Goal: Transaction & Acquisition: Purchase product/service

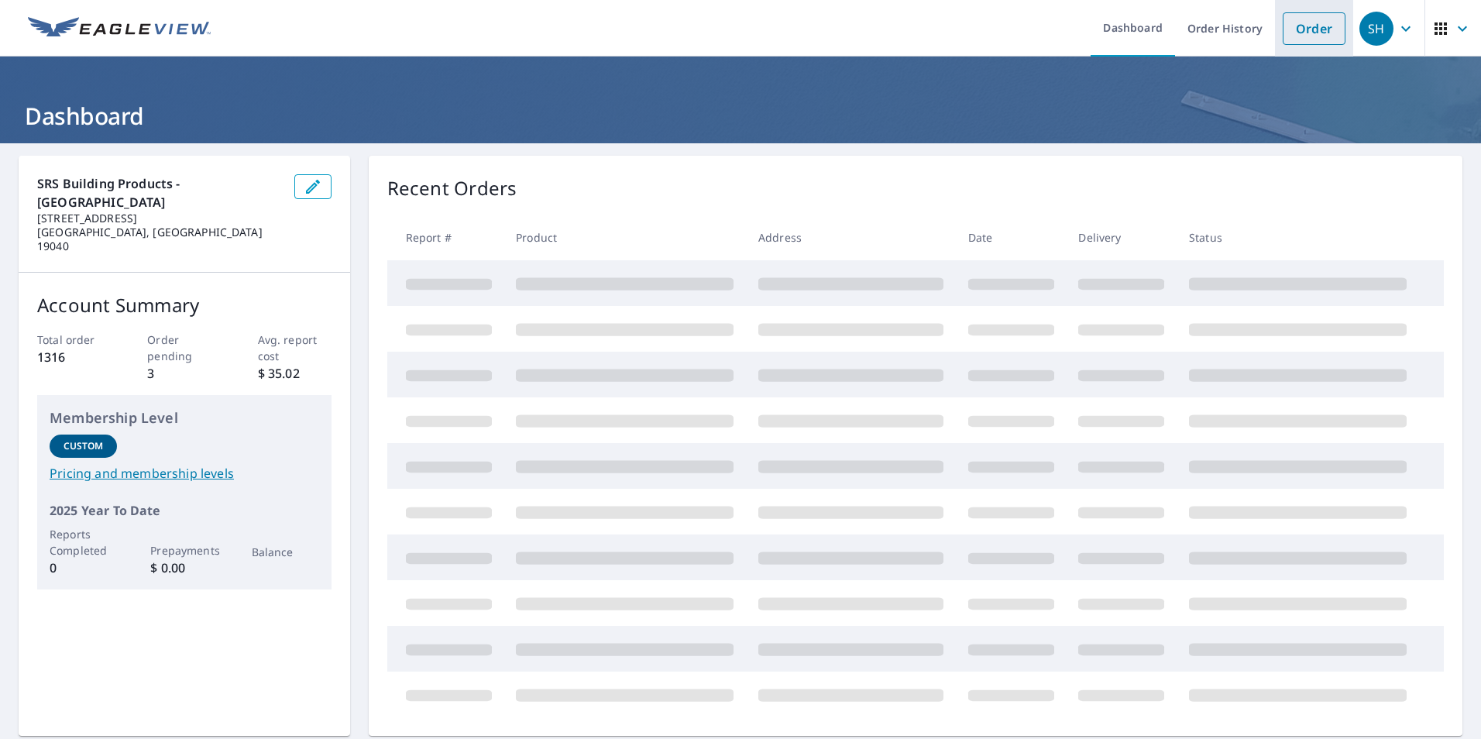
click at [1303, 32] on link "Order" at bounding box center [1313, 28] width 63 height 33
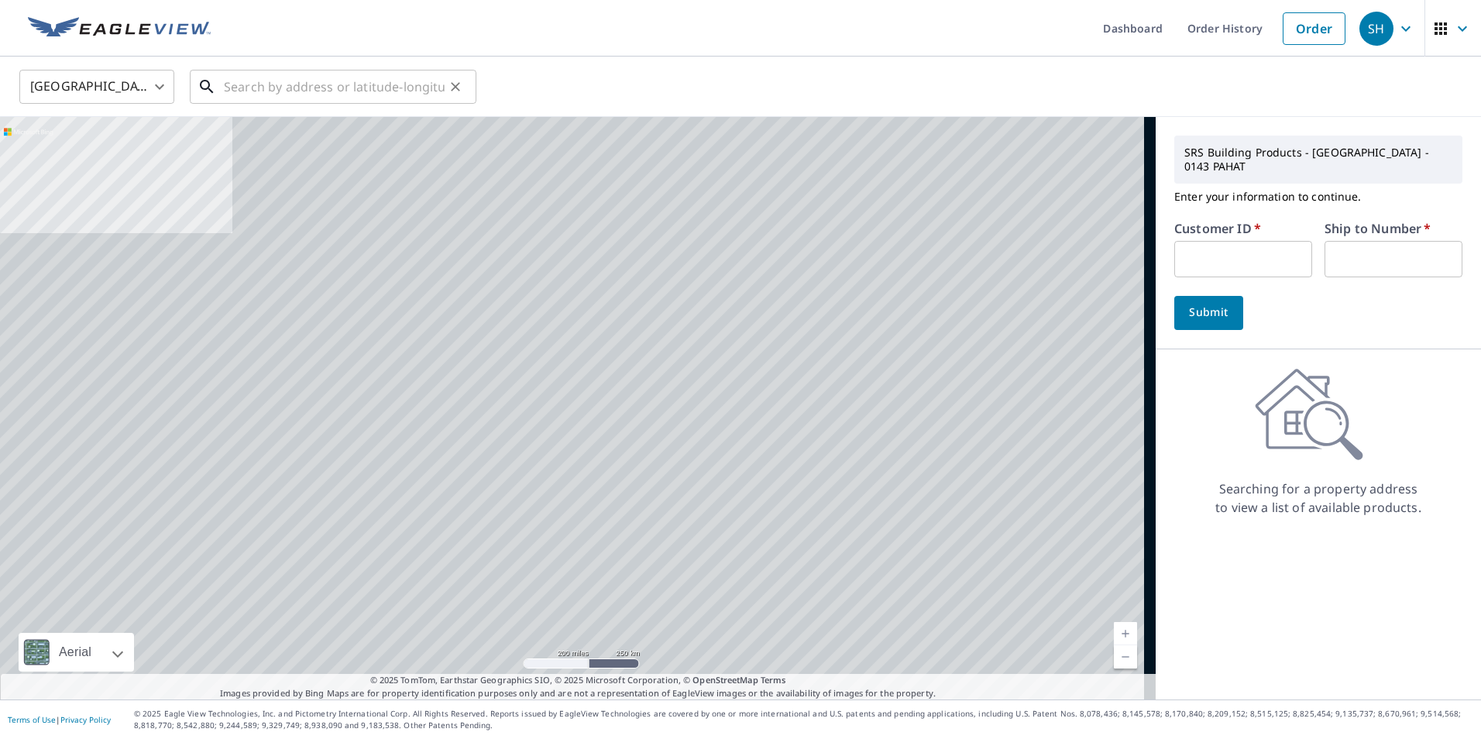
click at [290, 104] on div "​" at bounding box center [333, 87] width 287 height 34
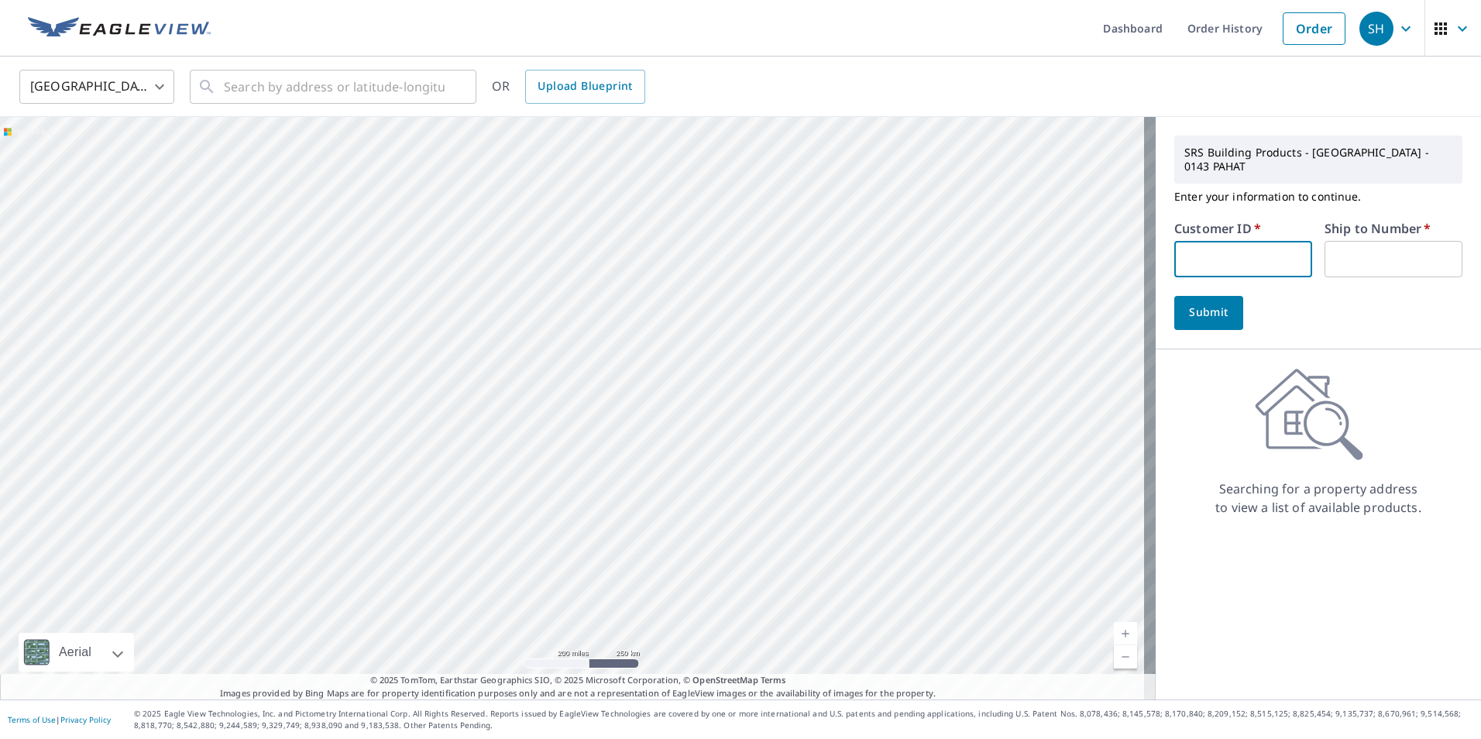
click at [1263, 245] on input "text" at bounding box center [1243, 259] width 138 height 36
paste input "AMC10143"
type input "AMC10143"
click at [1343, 249] on input "text" at bounding box center [1393, 259] width 138 height 36
type input "1"
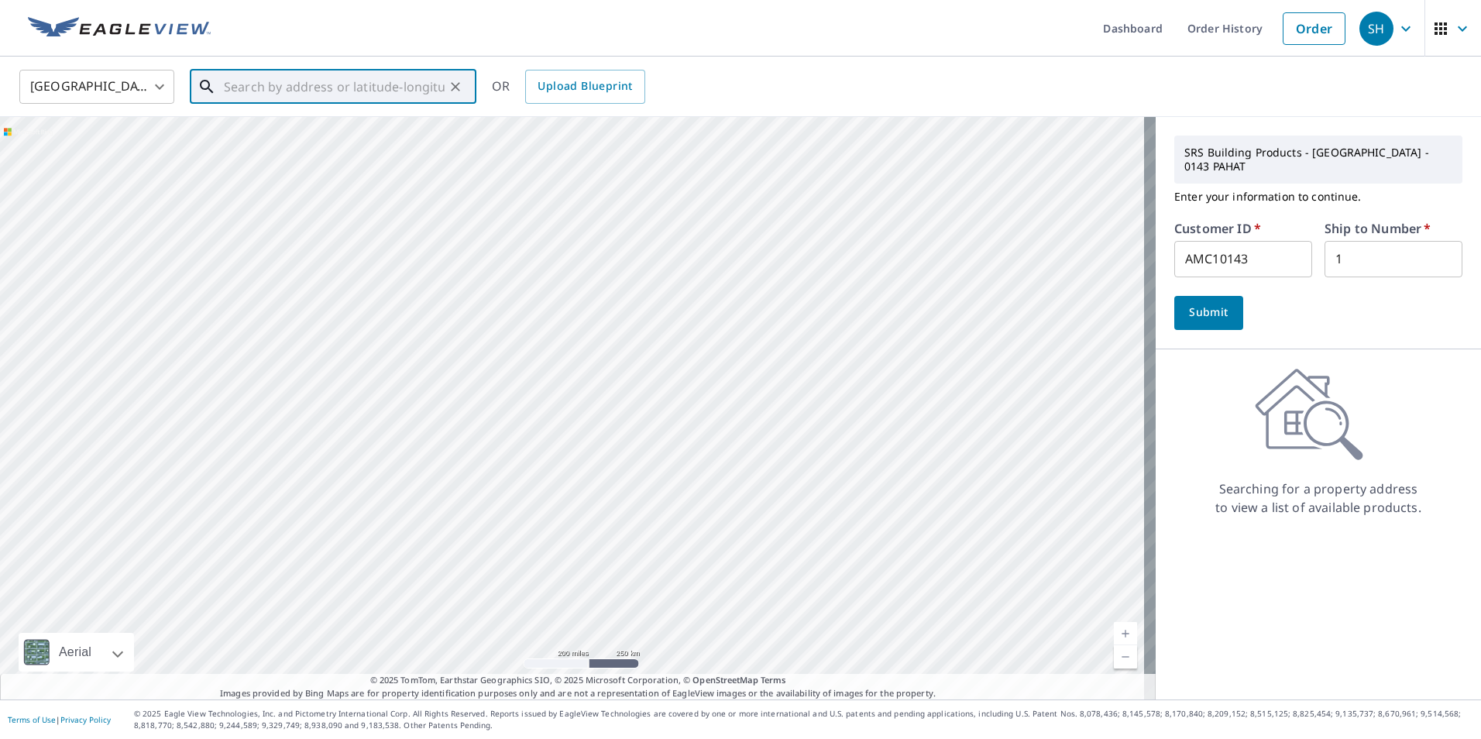
click at [366, 91] on input "text" at bounding box center [334, 86] width 221 height 43
click at [409, 87] on input "text" at bounding box center [334, 86] width 221 height 43
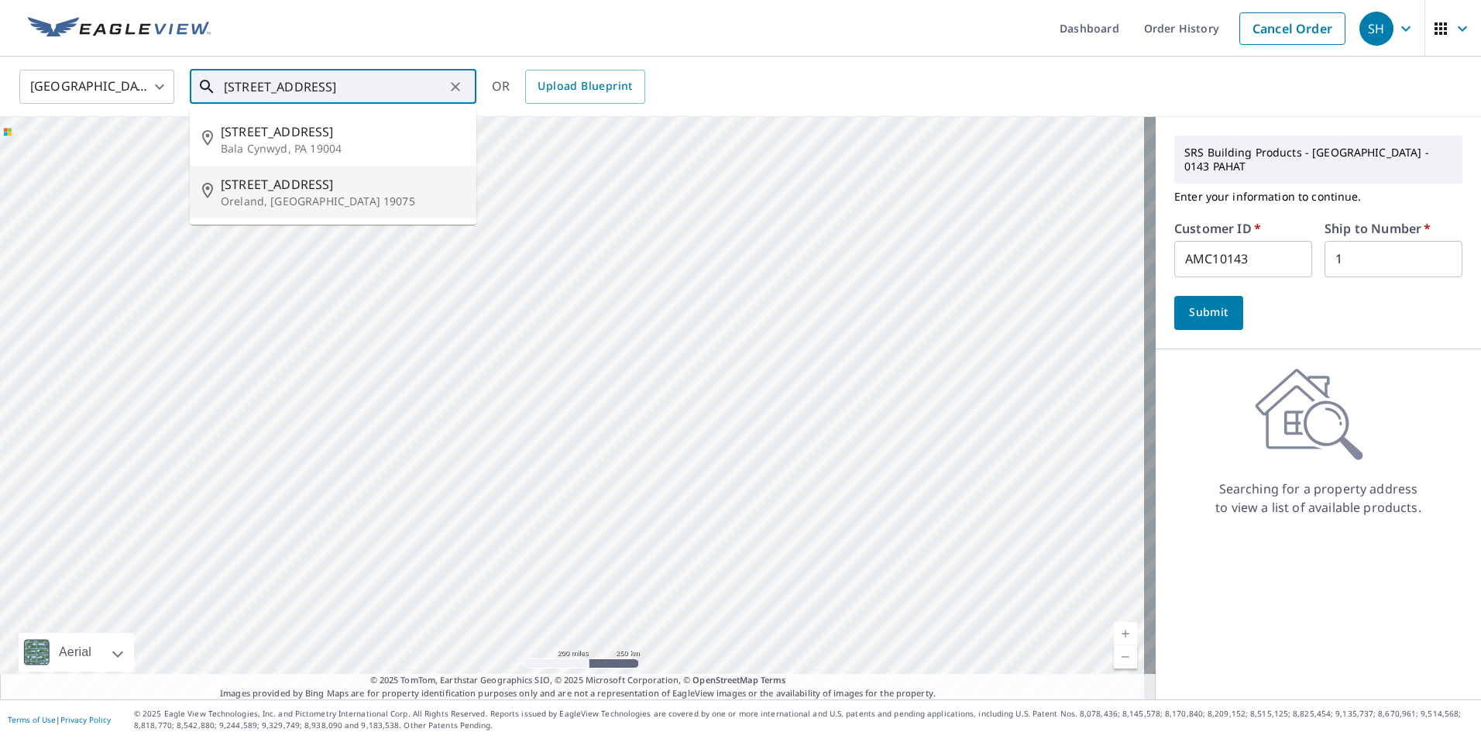
click at [283, 183] on span "[STREET_ADDRESS]" at bounding box center [342, 184] width 243 height 19
type input "[STREET_ADDRESS]"
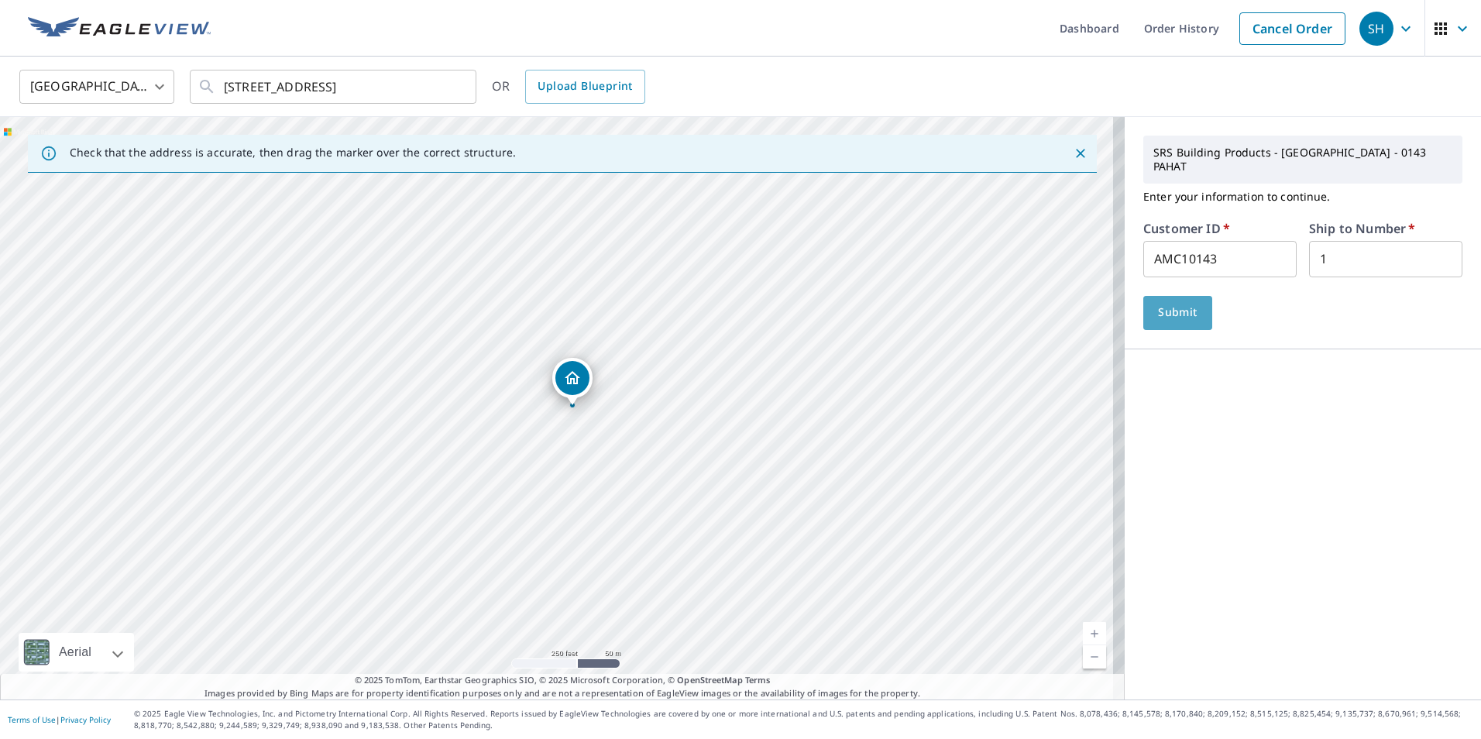
click at [1185, 307] on span "Submit" at bounding box center [1177, 312] width 44 height 19
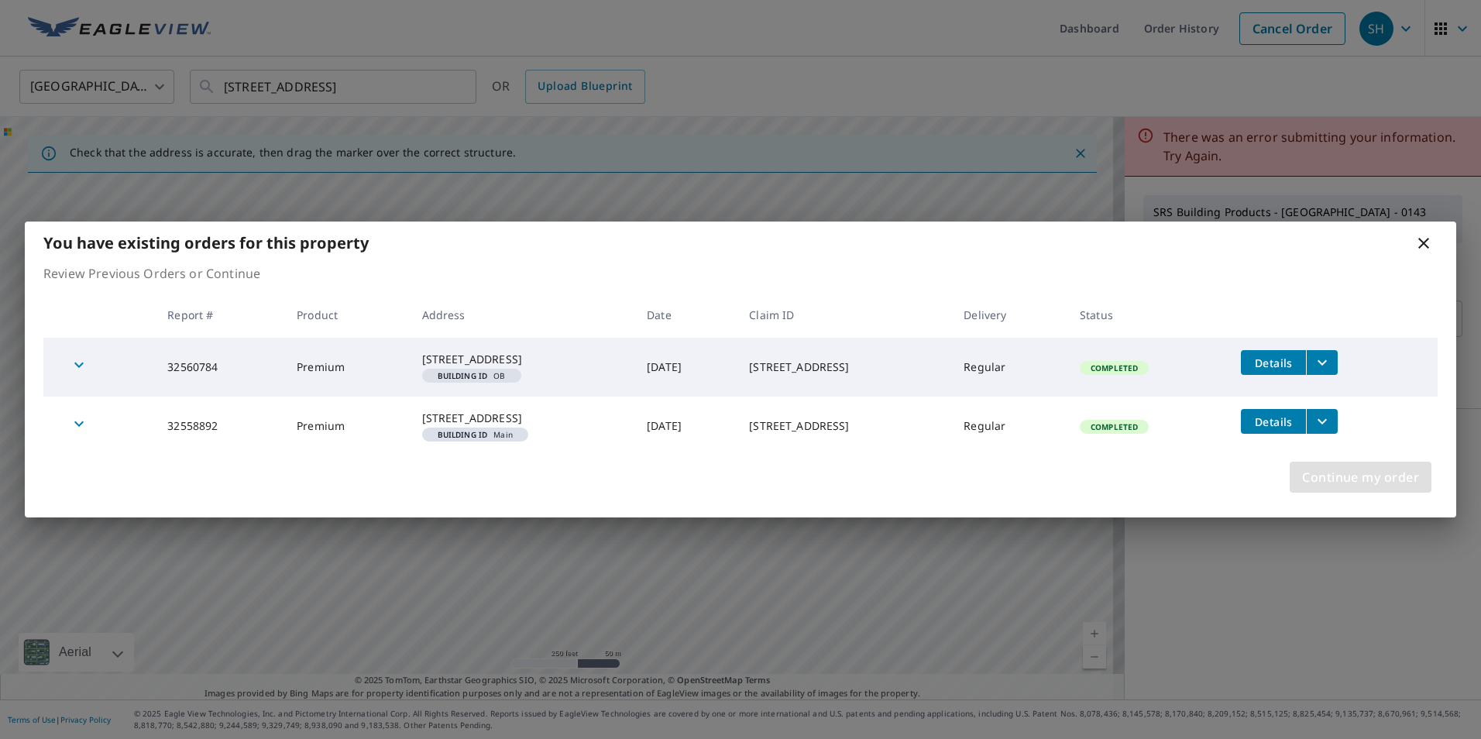
click at [1377, 488] on span "Continue my order" at bounding box center [1360, 477] width 117 height 22
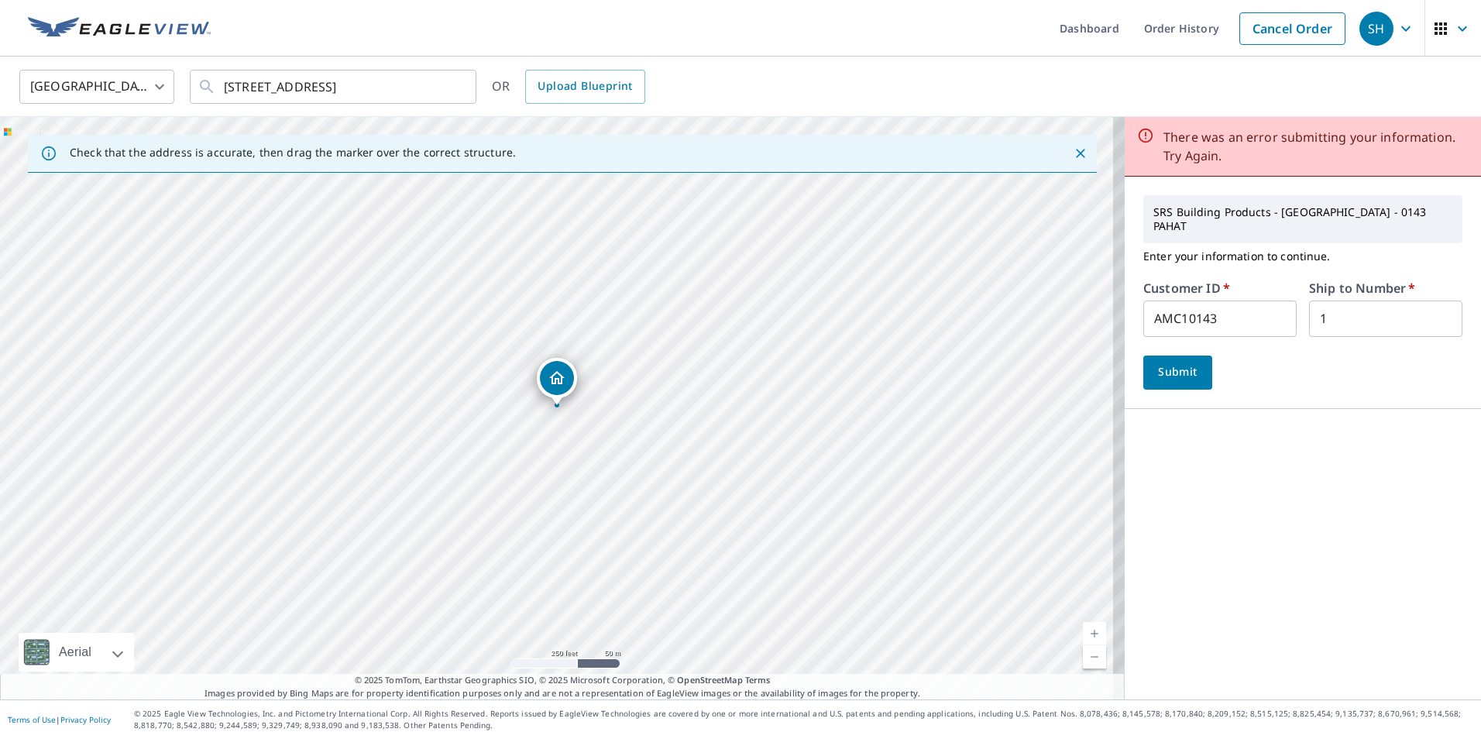
click at [1169, 362] on span "Submit" at bounding box center [1177, 371] width 44 height 19
click at [1169, 364] on span "Submit" at bounding box center [1177, 371] width 44 height 19
drag, startPoint x: 1217, startPoint y: 311, endPoint x: 1052, endPoint y: 306, distance: 165.0
click at [1053, 305] on div "Check that the address is accurate, then drag the marker over the correct struc…" at bounding box center [740, 408] width 1481 height 582
click at [1185, 367] on span "Submit" at bounding box center [1177, 371] width 44 height 19
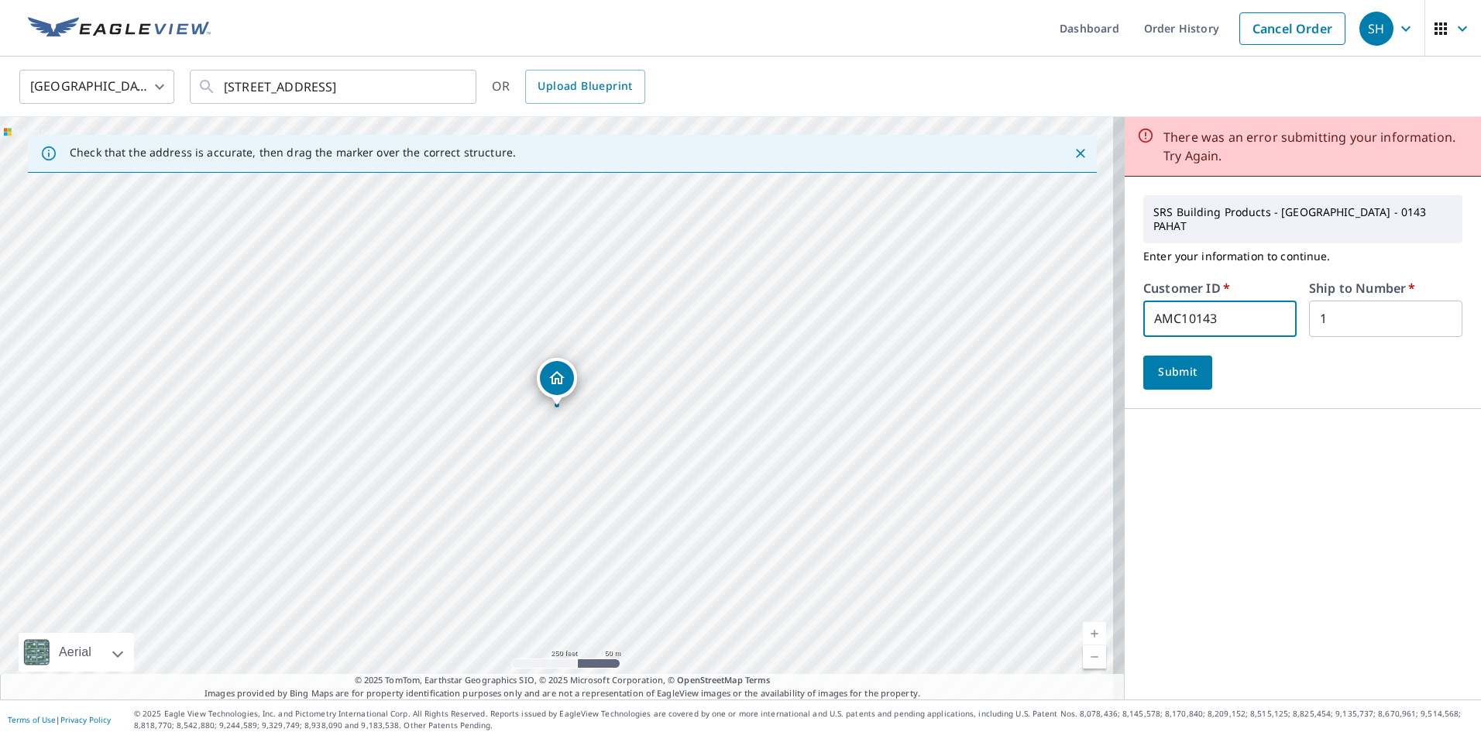
drag, startPoint x: 1226, startPoint y: 314, endPoint x: 922, endPoint y: 329, distance: 304.0
click at [900, 333] on div "Check that the address is accurate, then drag the marker over the correct struc…" at bounding box center [740, 408] width 1481 height 582
drag, startPoint x: 1199, startPoint y: 306, endPoint x: 1073, endPoint y: 307, distance: 125.5
click at [1073, 307] on div "Check that the address is accurate, then drag the marker over the correct struc…" at bounding box center [740, 408] width 1481 height 582
type input "HAR10143"
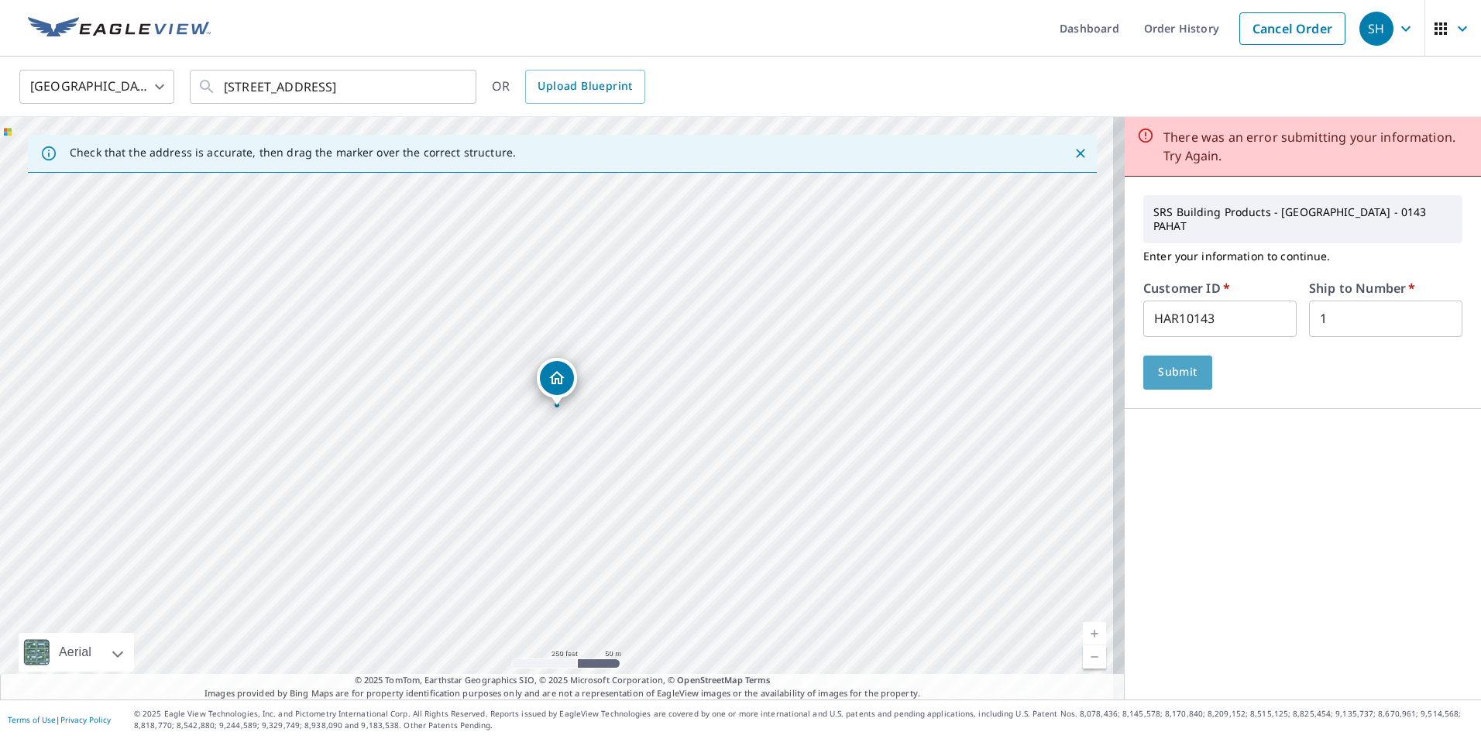
drag, startPoint x: 1161, startPoint y: 331, endPoint x: 1171, endPoint y: 356, distance: 27.5
click at [1171, 362] on span "Submit" at bounding box center [1177, 371] width 44 height 19
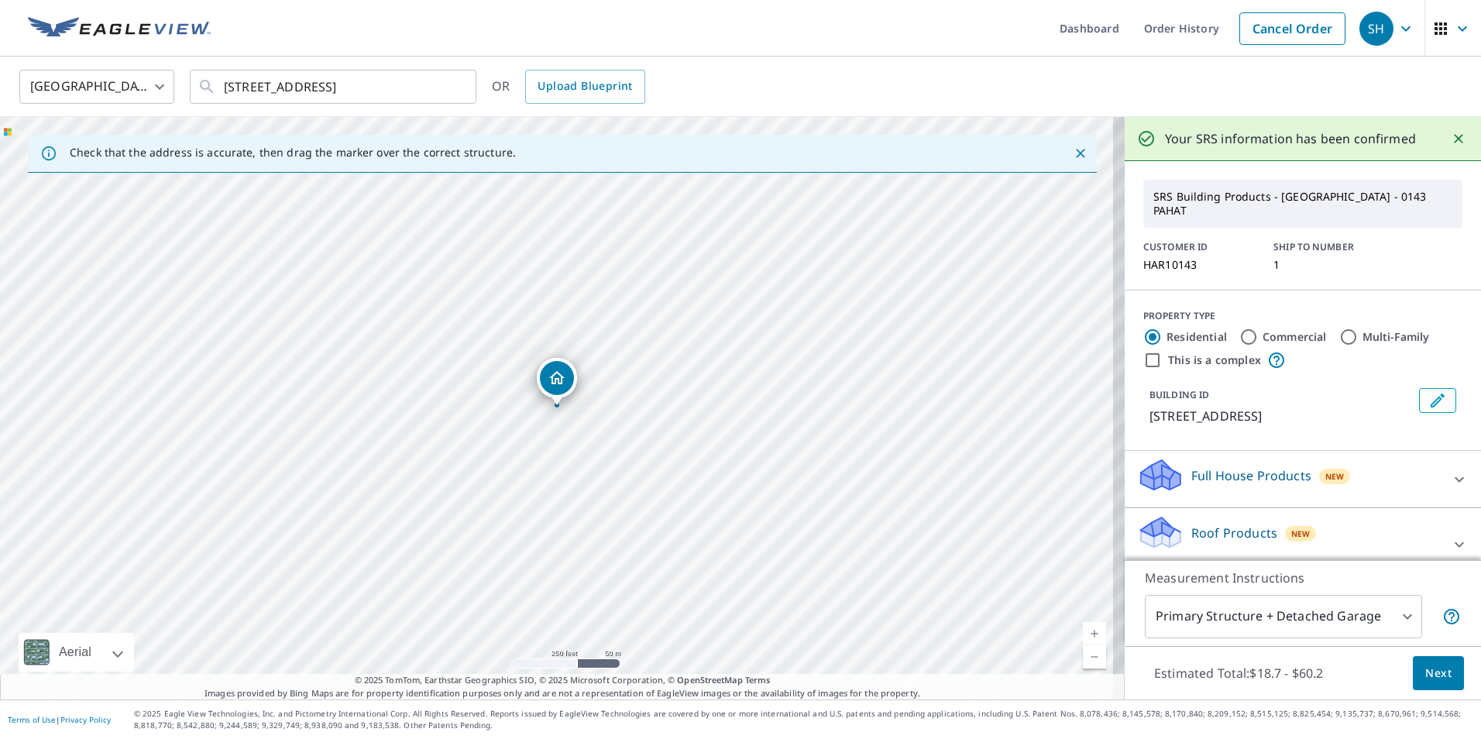
drag, startPoint x: 1434, startPoint y: 674, endPoint x: 1388, endPoint y: 668, distance: 46.0
click at [1399, 671] on div "Estimated Total: $18.7 - $60.2 Next" at bounding box center [1302, 673] width 356 height 54
click at [1429, 678] on span "Next" at bounding box center [1438, 673] width 26 height 19
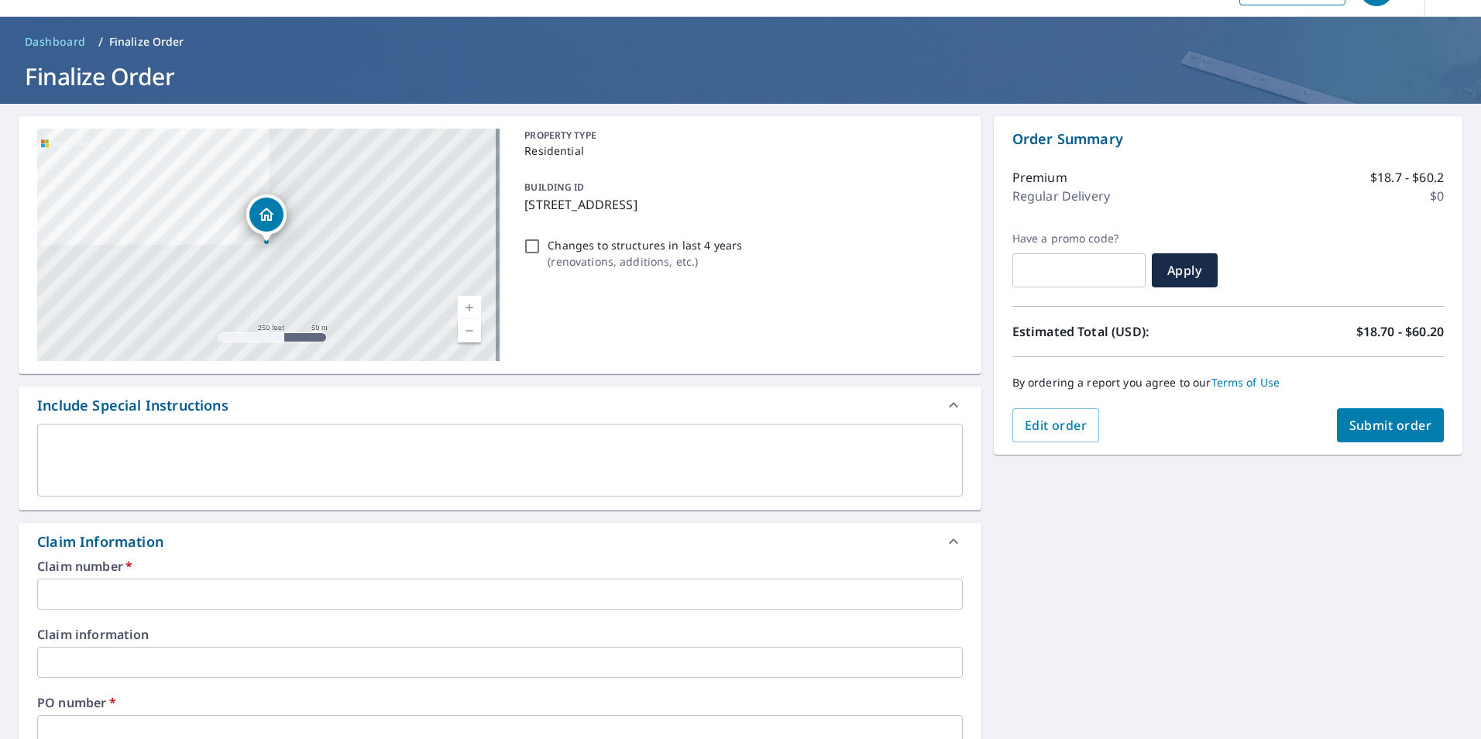
scroll to position [77, 0]
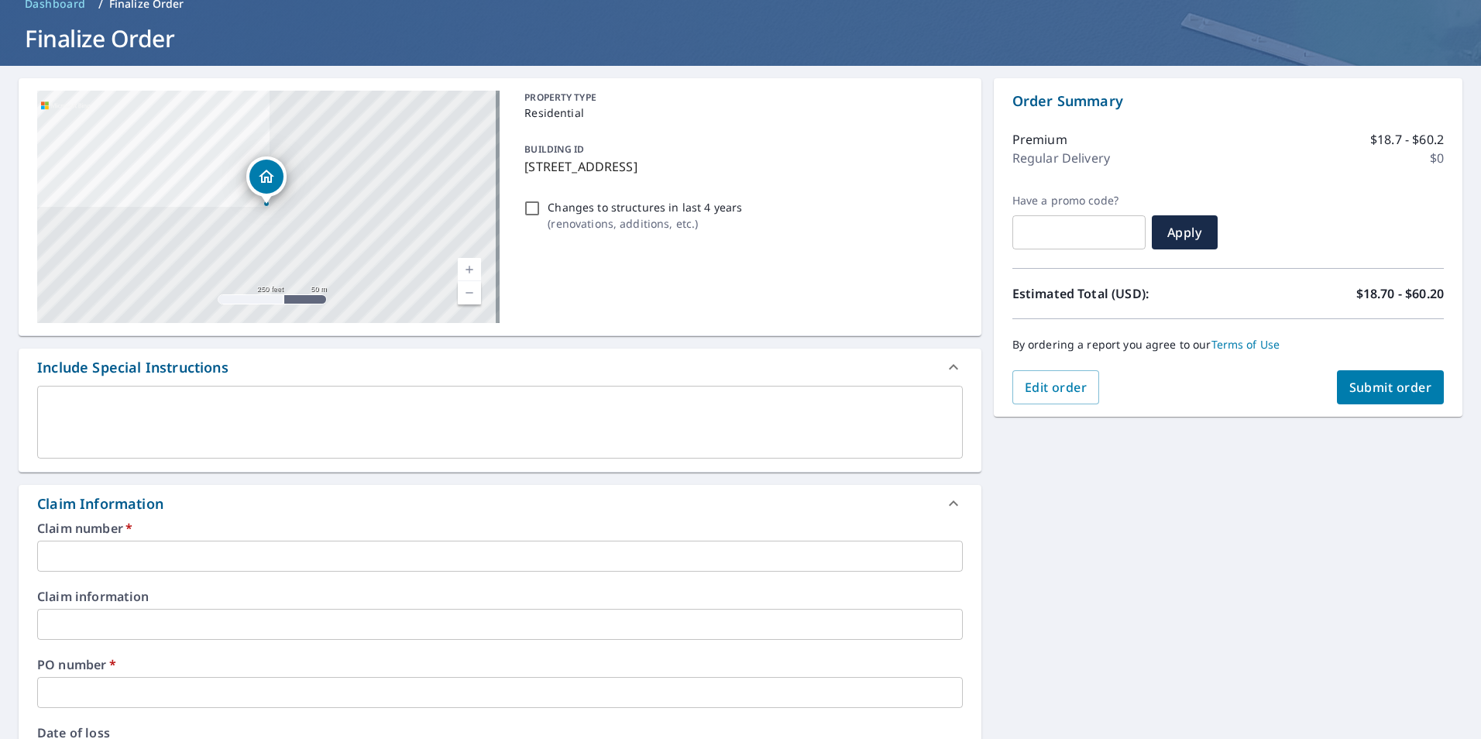
click at [115, 541] on input "text" at bounding box center [499, 556] width 925 height 31
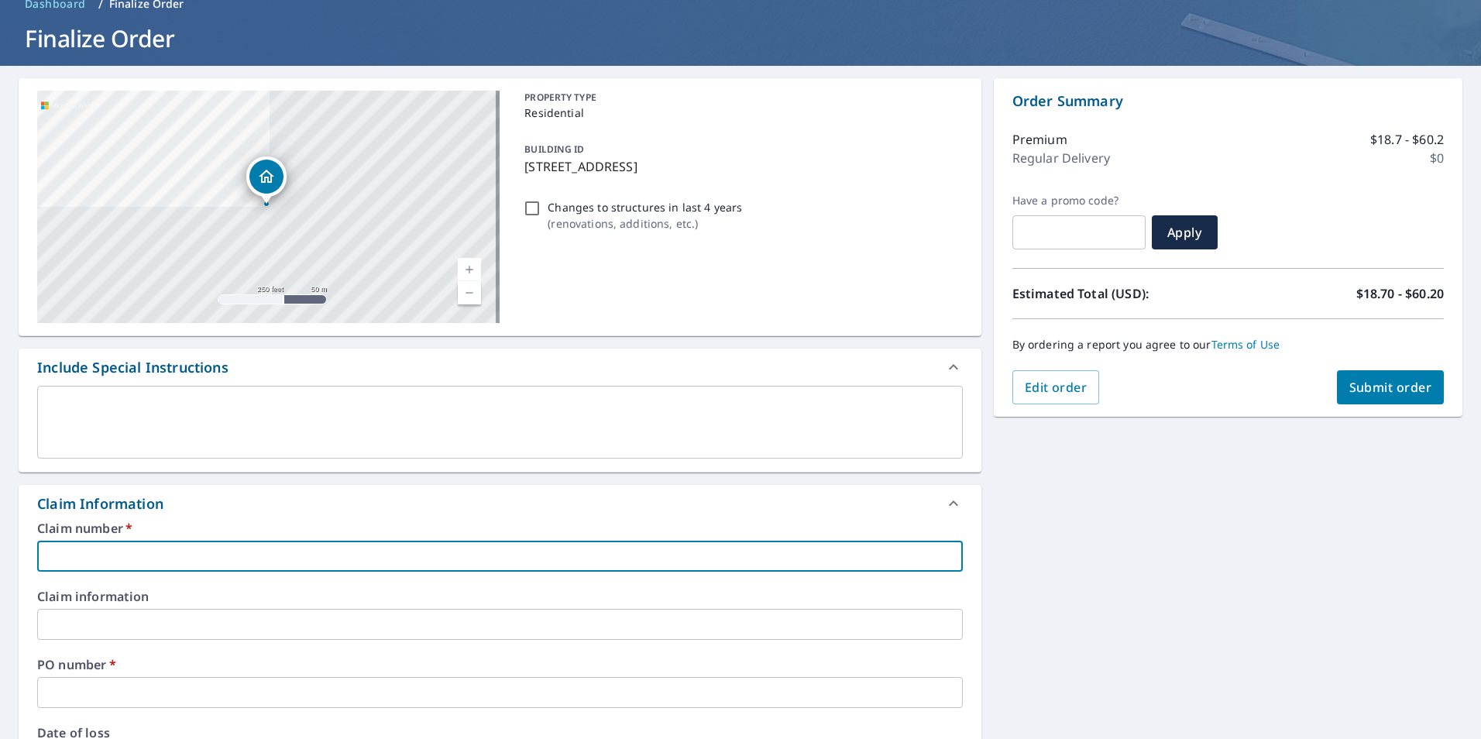
type input "A"
checkbox input "true"
type input "AL"
checkbox input "true"
type input "ALF"
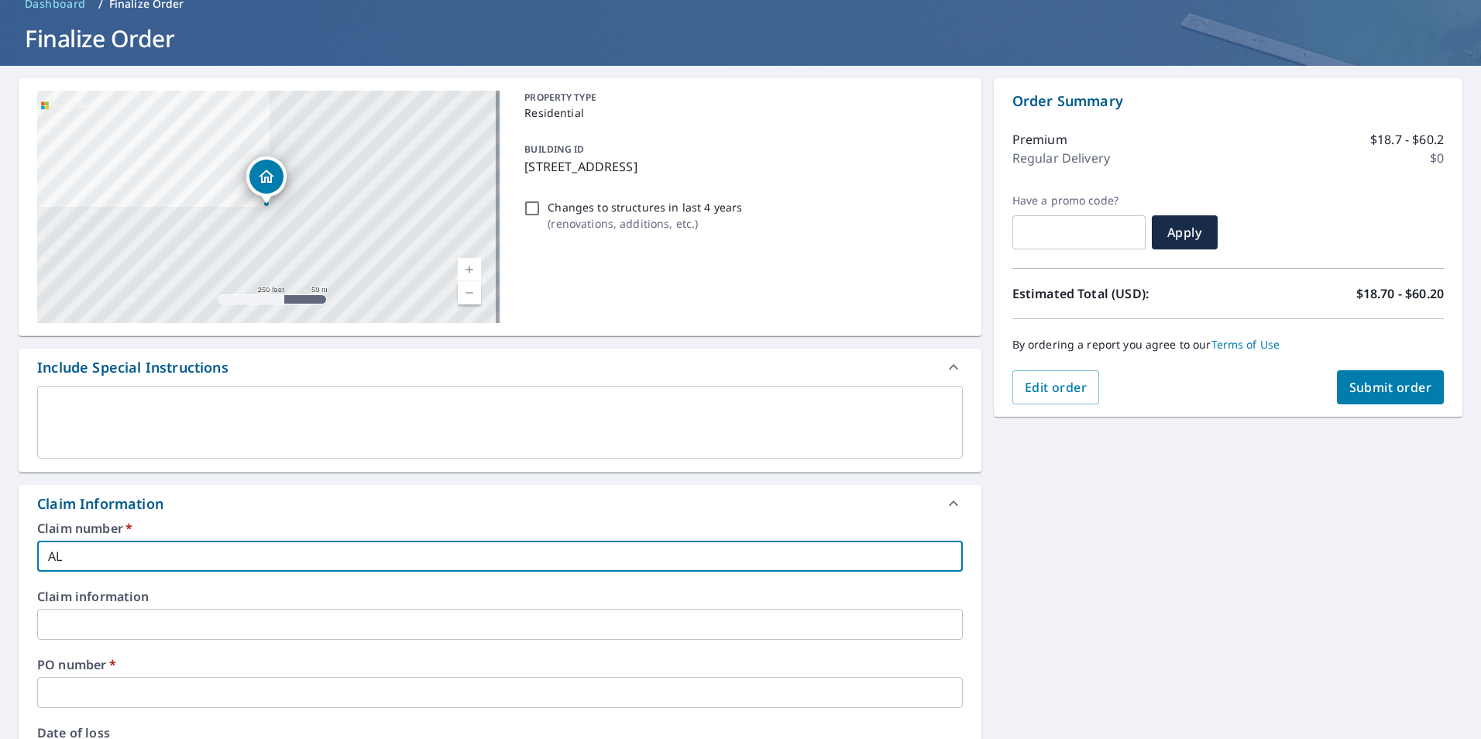
checkbox input "true"
type input "ALFR"
checkbox input "true"
type input "[PERSON_NAME]"
checkbox input "true"
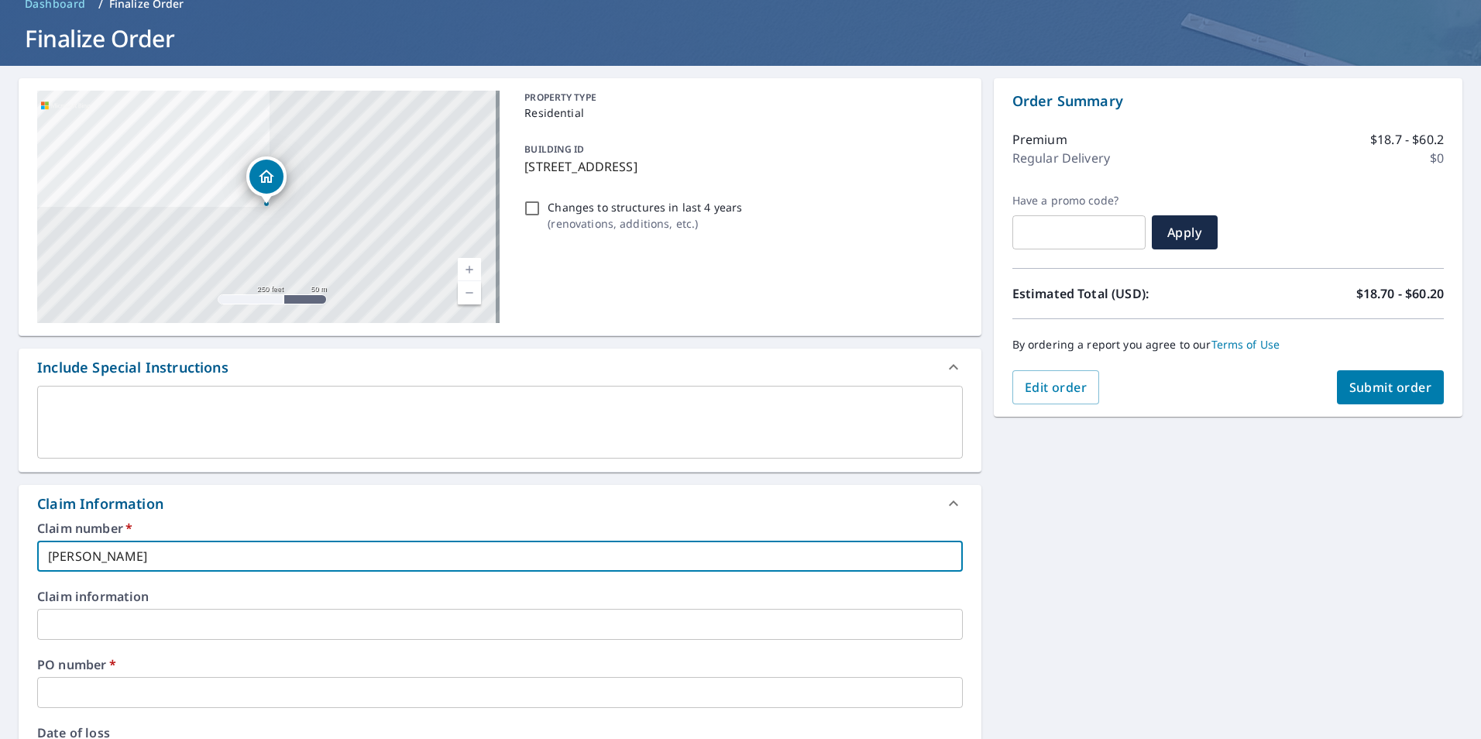
type input "[PERSON_NAME]"
checkbox input "true"
type input "[PERSON_NAME]"
checkbox input "true"
type input "[PERSON_NAME]"
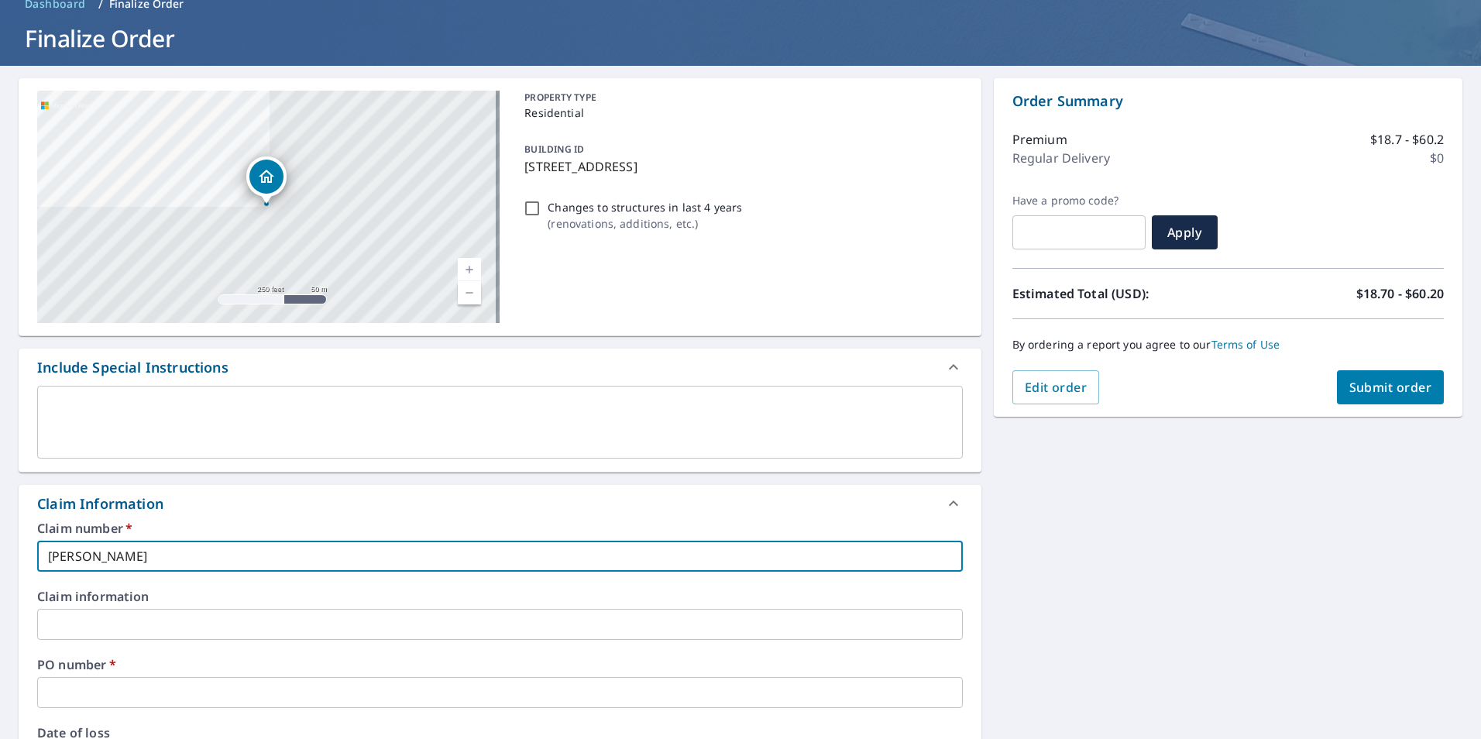
checkbox input "true"
type input "[PERSON_NAME]"
checkbox input "true"
type input "[PERSON_NAME]"
checkbox input "true"
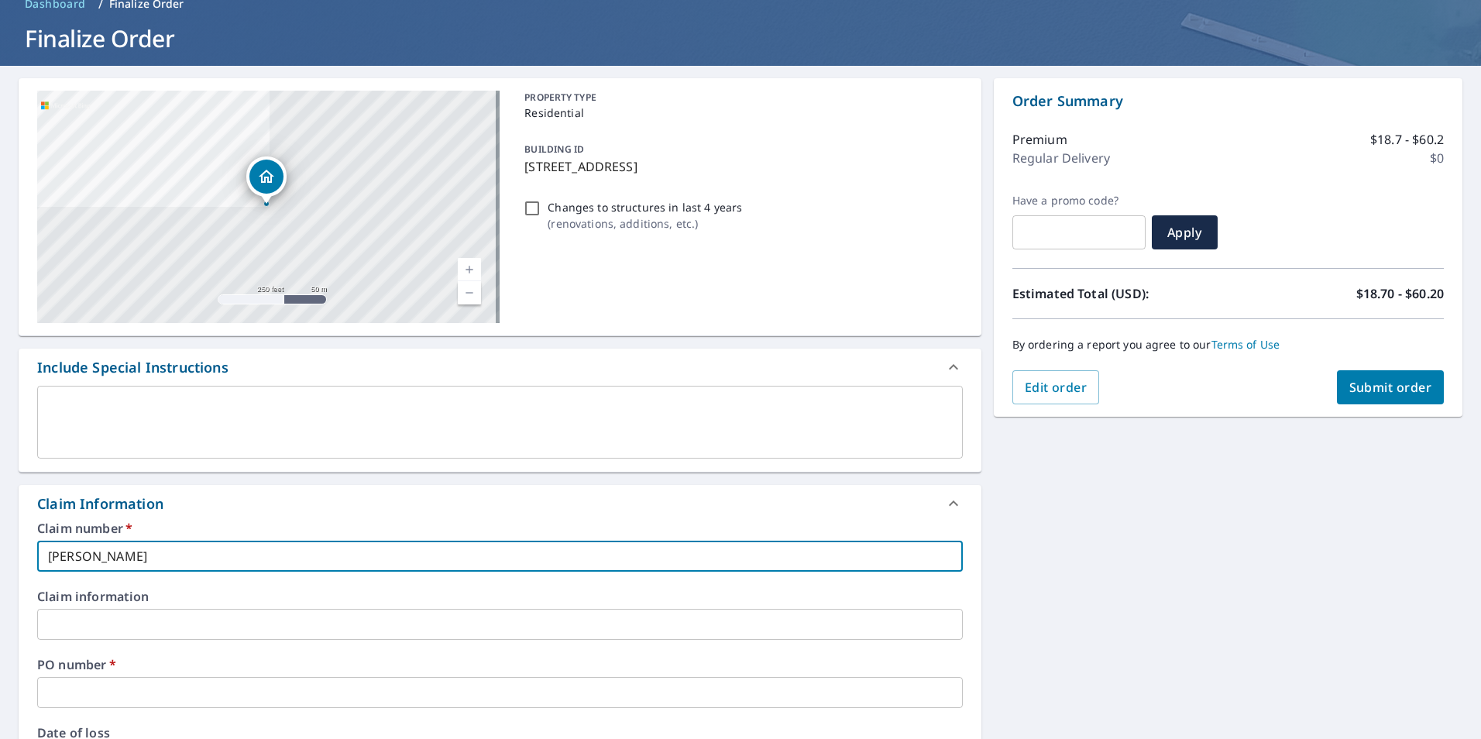
type input "[PERSON_NAME]"
checkbox input "true"
type input "[PERSON_NAME]"
checkbox input "true"
type input "[PERSON_NAME]"
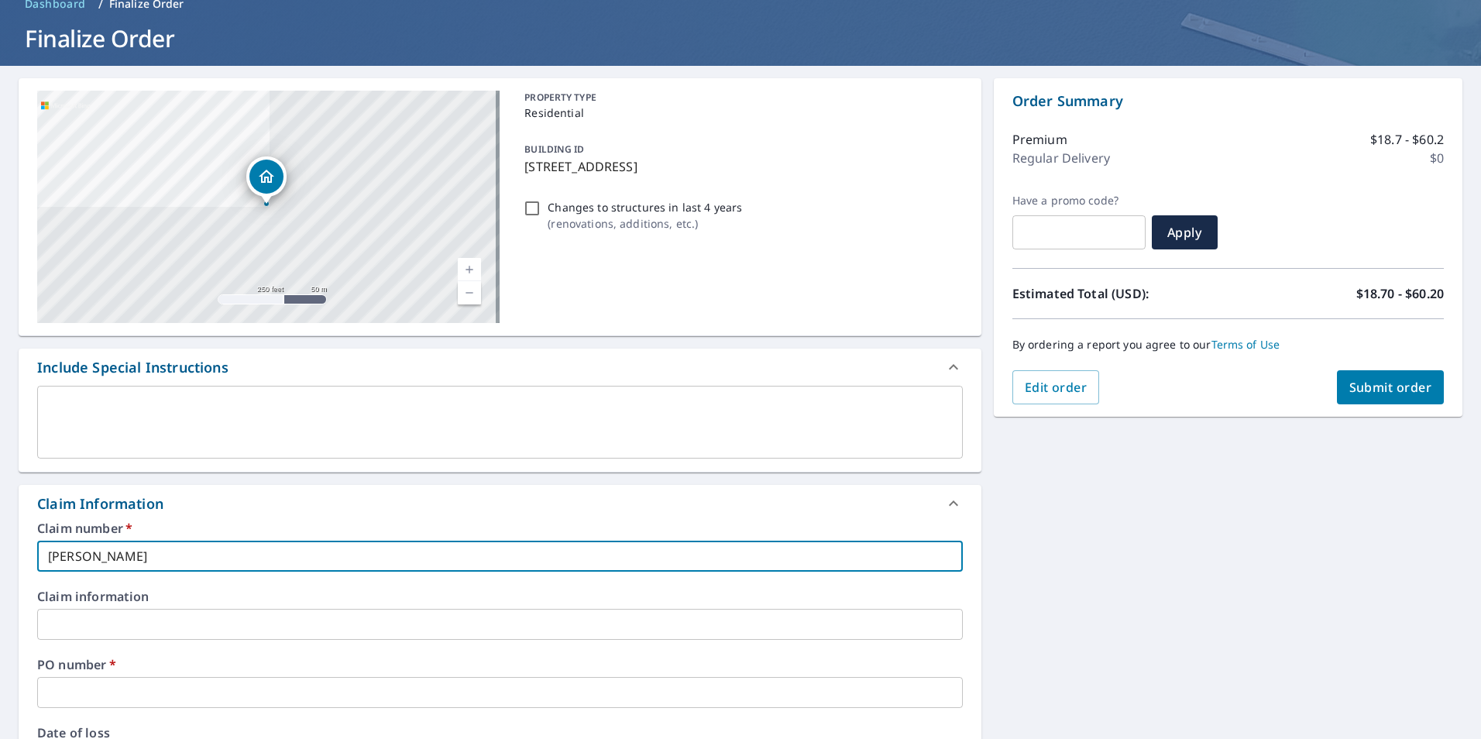
checkbox input "true"
type input "[PERSON_NAME]"
checkbox input "true"
type input "[PERSON_NAME]"
checkbox input "true"
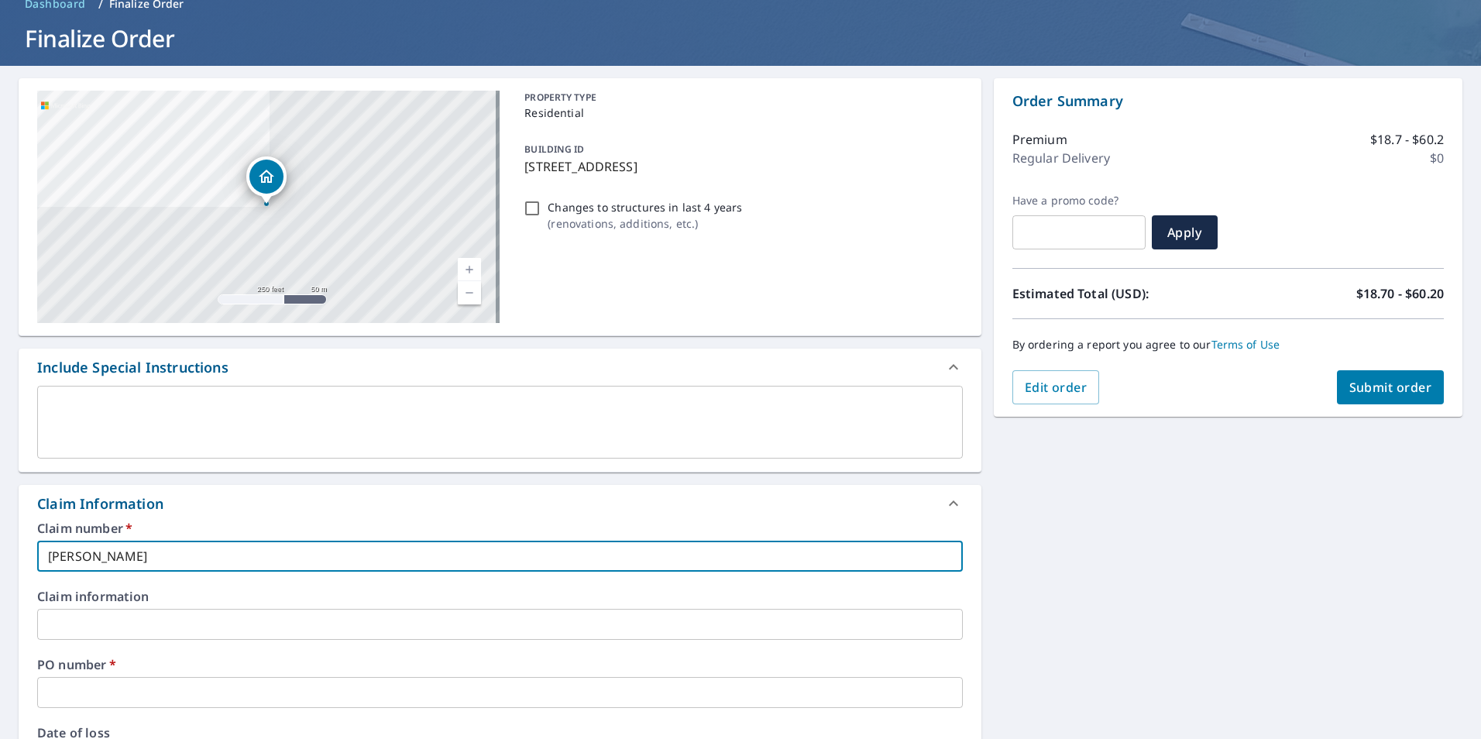
type input "[PERSON_NAME]"
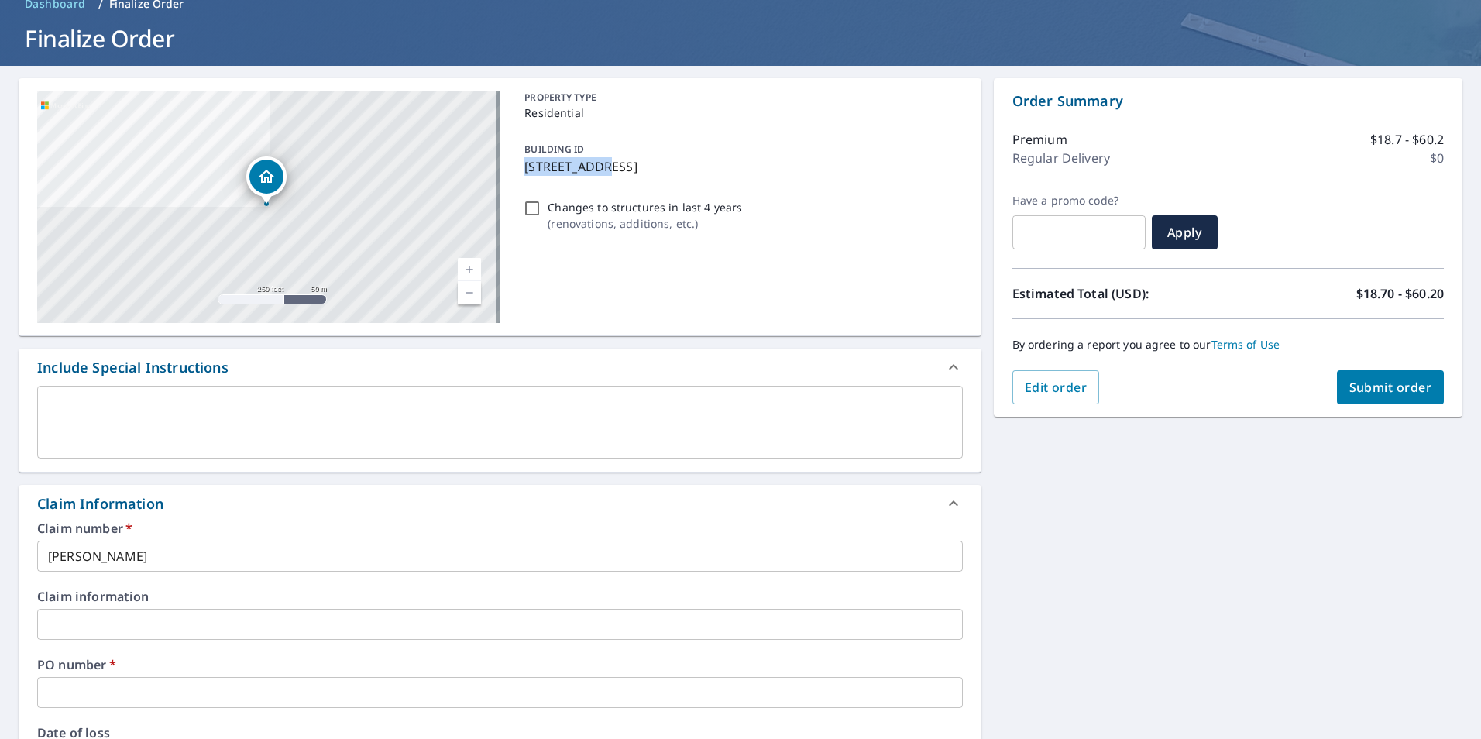
drag, startPoint x: 517, startPoint y: 169, endPoint x: 594, endPoint y: 170, distance: 76.7
click at [594, 170] on div "BUILDING ID [STREET_ADDRESS]" at bounding box center [740, 157] width 444 height 49
checkbox input "true"
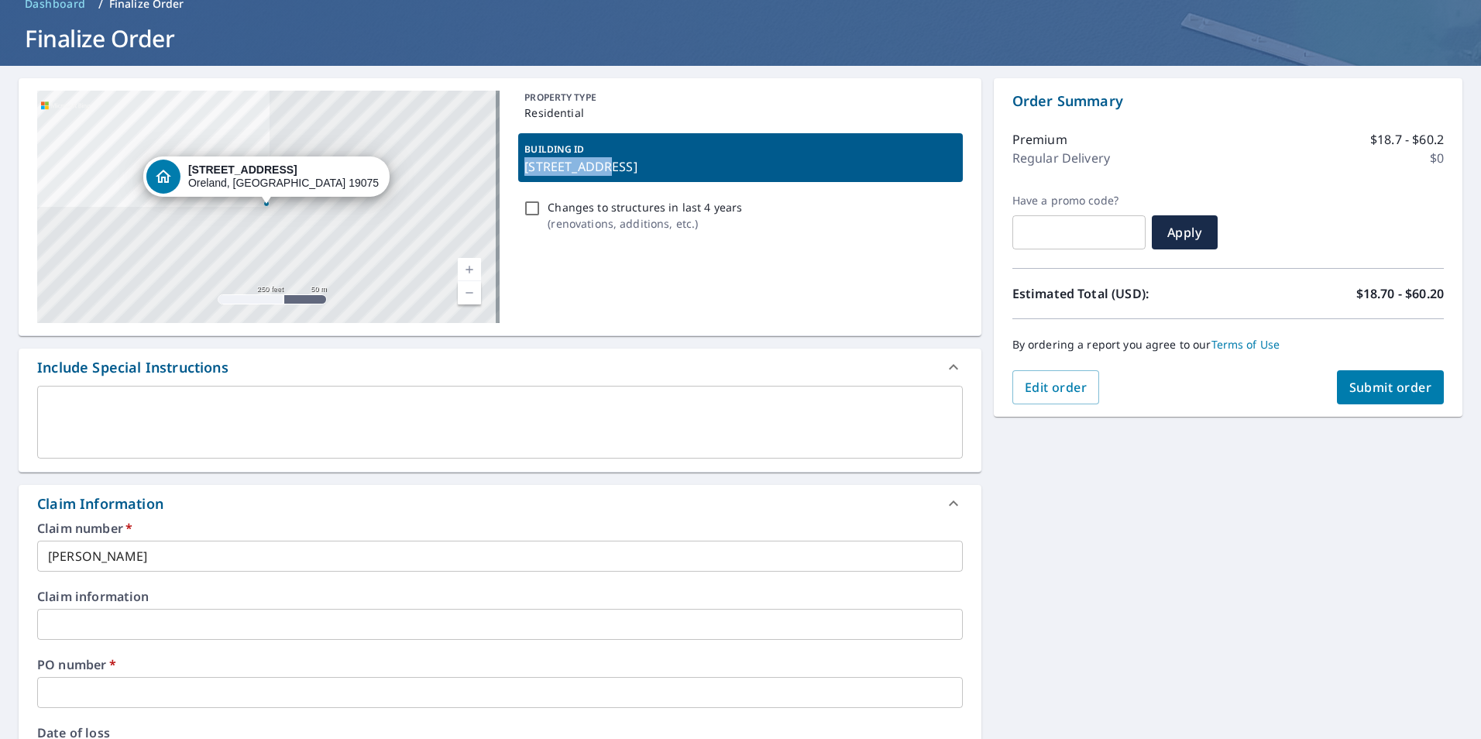
copy p "[STREET_ADDRESS]"
click at [175, 676] on div "PO number   * ​" at bounding box center [499, 683] width 925 height 50
click at [170, 683] on input "text" at bounding box center [499, 692] width 925 height 31
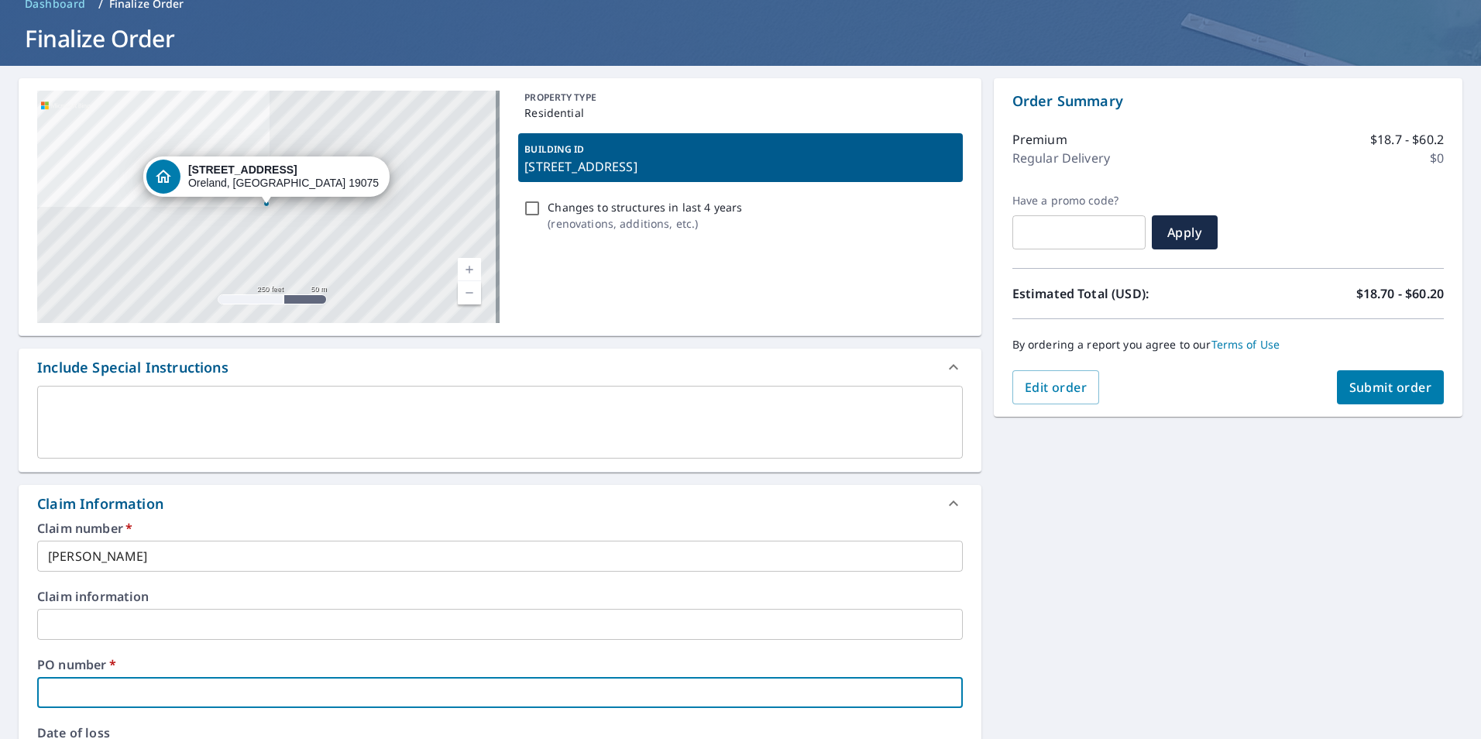
paste input "[STREET_ADDRESS]"
type input "[STREET_ADDRESS]"
checkbox input "true"
type input "[STREET_ADDRESS]"
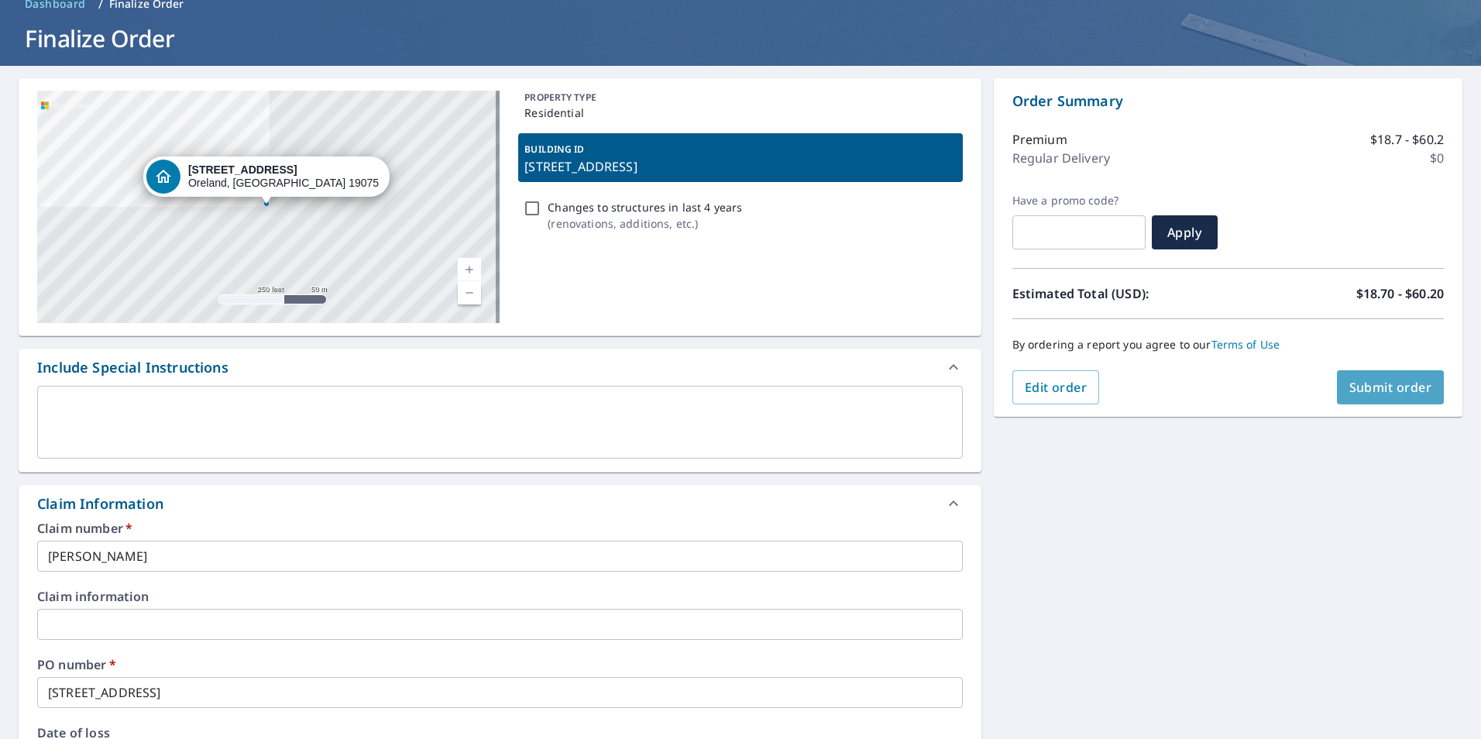
click at [1359, 380] on span "Submit order" at bounding box center [1390, 387] width 83 height 17
checkbox input "true"
